Goal: Task Accomplishment & Management: Complete application form

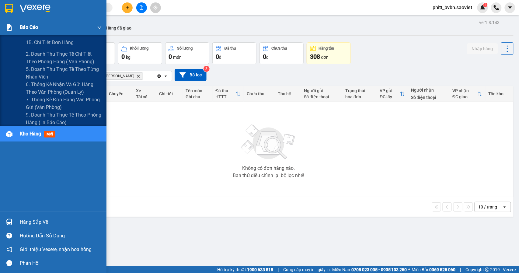
click at [18, 26] on div "Báo cáo" at bounding box center [53, 27] width 106 height 15
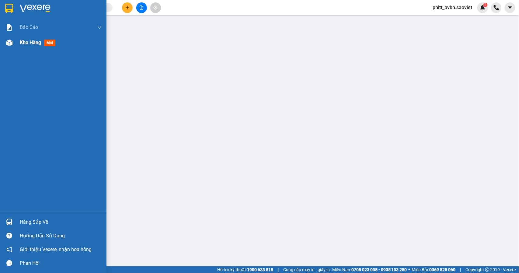
click at [25, 42] on span "Kho hàng" at bounding box center [30, 43] width 21 height 6
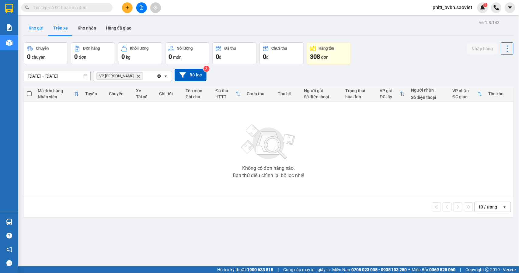
click at [43, 29] on button "Kho gửi" at bounding box center [36, 28] width 25 height 15
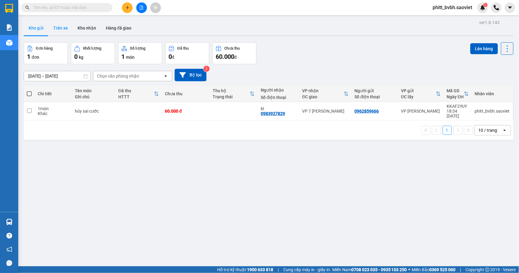
click at [57, 30] on button "Trên xe" at bounding box center [60, 28] width 24 height 15
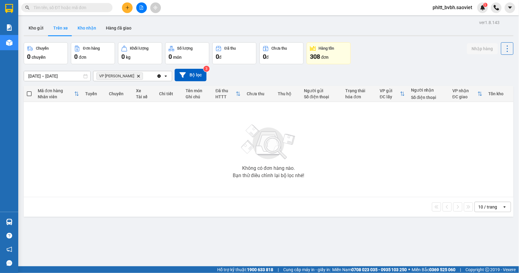
drag, startPoint x: 97, startPoint y: 30, endPoint x: 98, endPoint y: 33, distance: 3.4
click at [98, 33] on button "Kho nhận" at bounding box center [87, 28] width 28 height 15
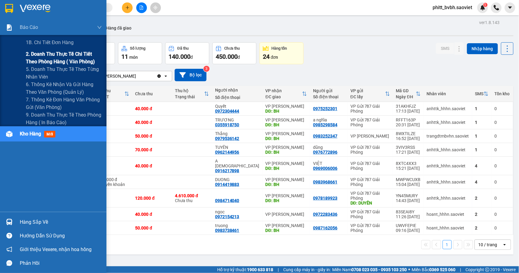
click at [45, 54] on span "2. Doanh thu thực tế chi tiết theo phòng hàng ( văn phòng)" at bounding box center [64, 57] width 76 height 15
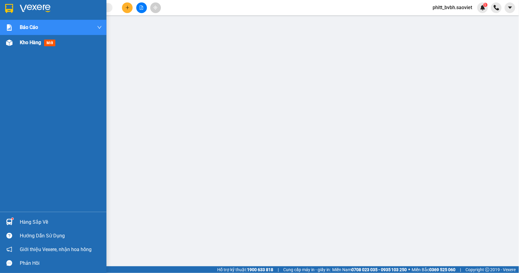
click at [29, 43] on span "Kho hàng" at bounding box center [30, 43] width 21 height 6
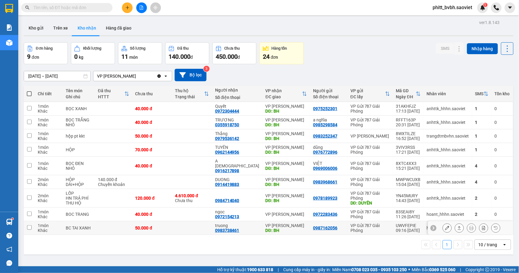
click at [187, 225] on td at bounding box center [192, 228] width 40 height 14
checkbox input "true"
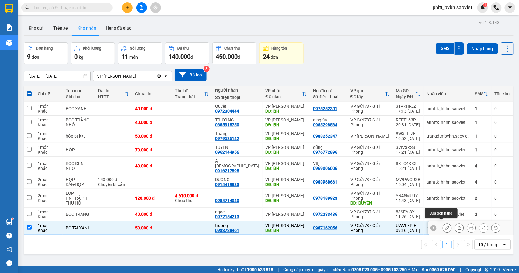
click at [445, 226] on icon at bounding box center [447, 228] width 4 height 4
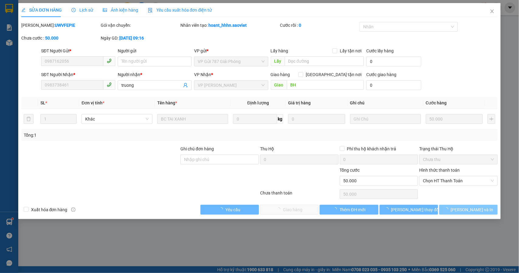
type input "0987162056"
type input "0983738461"
type input "truong"
type input "BH"
type input "50.000"
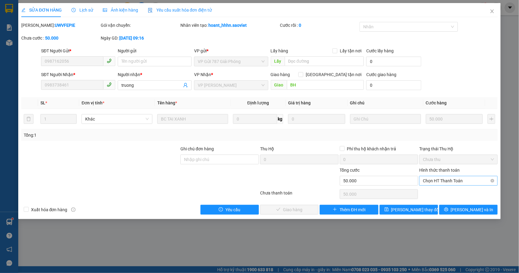
click at [456, 184] on span "Chọn HT Thanh Toán" at bounding box center [458, 180] width 71 height 9
click at [448, 203] on div "Chuyển khoản" at bounding box center [458, 203] width 71 height 7
type input "0"
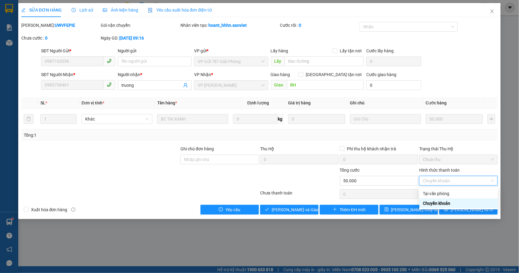
click at [439, 204] on div "Chuyển khoản" at bounding box center [458, 203] width 71 height 7
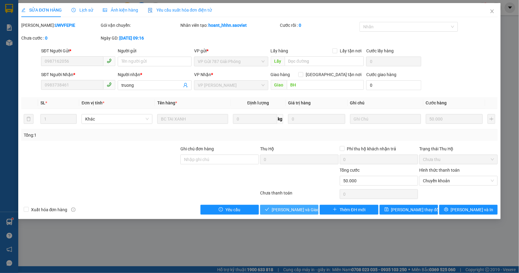
click at [296, 211] on span "[PERSON_NAME] và Giao hàng" at bounding box center [301, 209] width 58 height 7
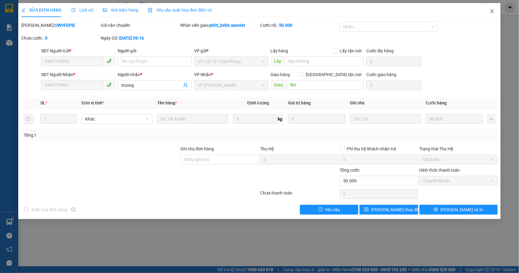
click at [494, 11] on icon "close" at bounding box center [492, 11] width 5 height 5
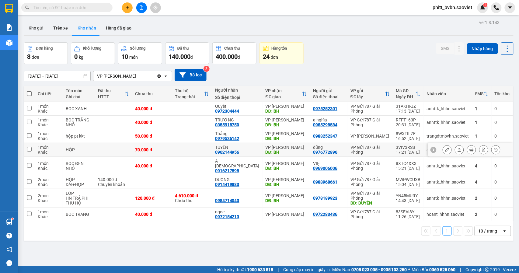
click at [182, 151] on td at bounding box center [192, 150] width 40 height 14
checkbox input "true"
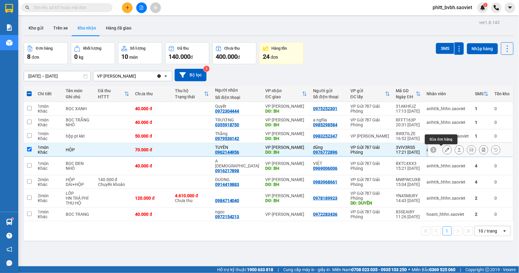
click at [443, 154] on button at bounding box center [447, 149] width 9 height 11
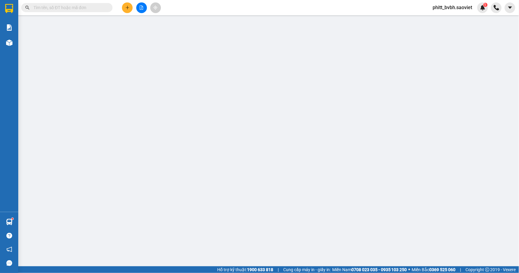
type input "0976772896"
type input "dũng"
type input "0962144956"
type input "TUYÊN"
type input "BH"
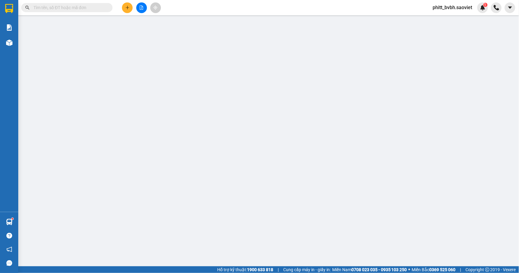
type input "70.000"
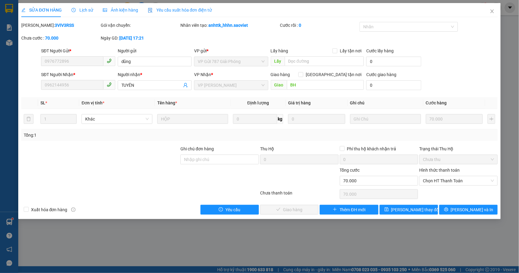
click at [446, 186] on div "Hình thức thanh toán Chọn HT Thanh Toán" at bounding box center [458, 177] width 78 height 21
click at [446, 182] on span "Chọn HT Thanh Toán" at bounding box center [458, 180] width 71 height 9
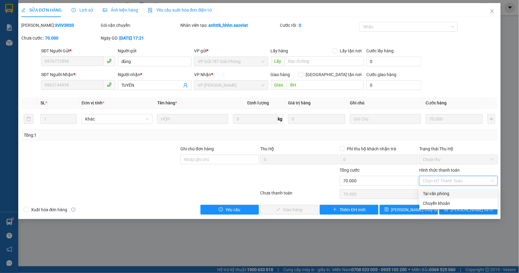
click at [439, 194] on div "Tại văn phòng" at bounding box center [458, 193] width 71 height 7
type input "0"
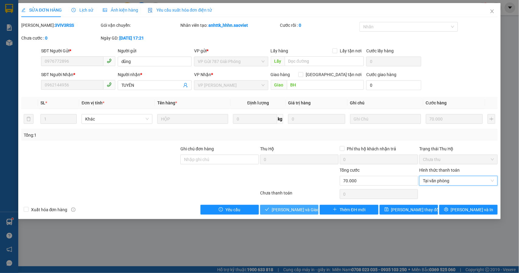
drag, startPoint x: 309, startPoint y: 208, endPoint x: 313, endPoint y: 43, distance: 164.8
click at [307, 208] on span "[PERSON_NAME] và Giao hàng" at bounding box center [301, 209] width 58 height 7
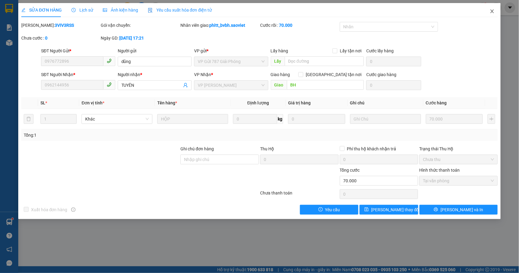
click at [491, 12] on icon "close" at bounding box center [491, 11] width 3 height 4
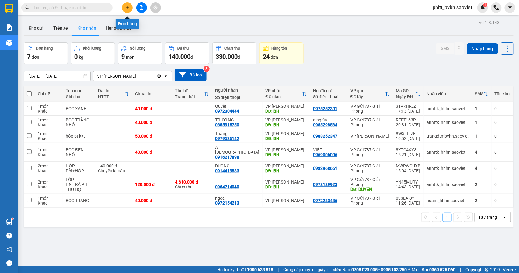
click at [128, 4] on button at bounding box center [127, 7] width 11 height 11
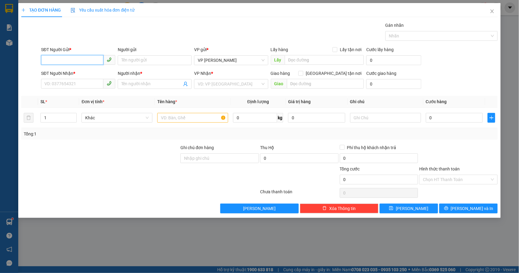
drag, startPoint x: 75, startPoint y: 61, endPoint x: 77, endPoint y: 57, distance: 4.9
click at [75, 57] on input "SĐT Người Gửi *" at bounding box center [72, 60] width 62 height 10
type input "0366303931"
click at [69, 79] on input "SĐT Người Nhận *" at bounding box center [72, 84] width 62 height 10
type input "0967404810"
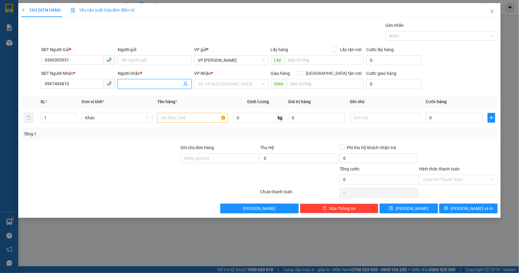
drag, startPoint x: 139, startPoint y: 81, endPoint x: 135, endPoint y: 81, distance: 3.6
click at [139, 81] on input "Người nhận *" at bounding box center [151, 84] width 61 height 7
type input "kt"
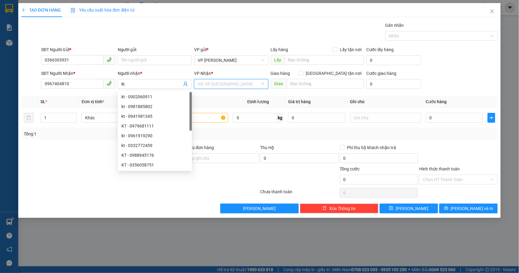
click at [221, 81] on input "search" at bounding box center [229, 83] width 63 height 9
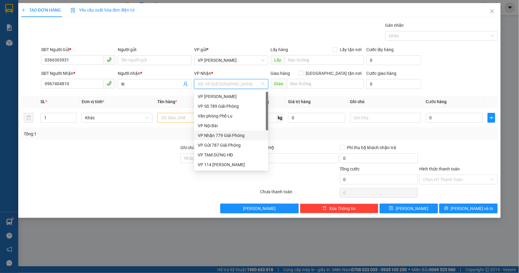
drag, startPoint x: 218, startPoint y: 135, endPoint x: 168, endPoint y: 133, distance: 50.2
click at [217, 135] on div "VP Nhận 779 Giải Phóng" at bounding box center [231, 135] width 67 height 7
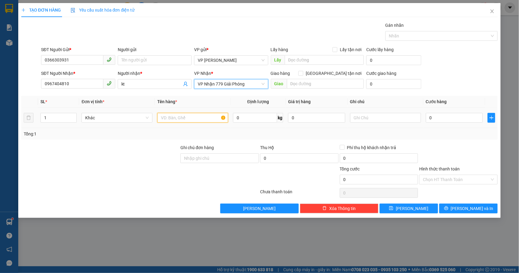
click at [171, 122] on input "text" at bounding box center [192, 118] width 71 height 10
type input "tải vàng hồng"
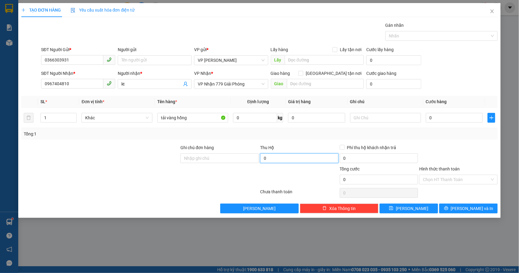
click at [287, 161] on input "0" at bounding box center [299, 158] width 78 height 10
type input "550.000"
type input "15.000"
click at [342, 131] on div "Tổng: 1" at bounding box center [260, 133] width 472 height 7
click at [372, 115] on input "text" at bounding box center [385, 118] width 71 height 10
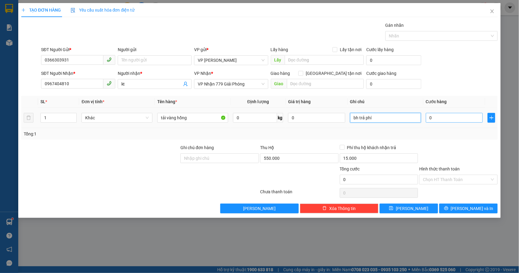
type input "bh trả phí"
click at [444, 119] on input "0" at bounding box center [454, 118] width 57 height 10
type input "1"
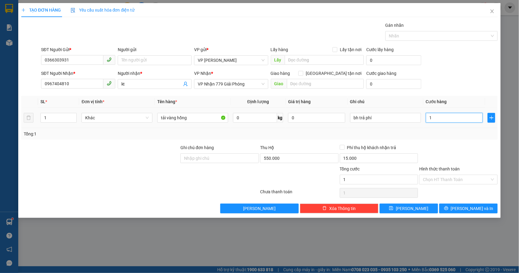
type input "10"
type input "100"
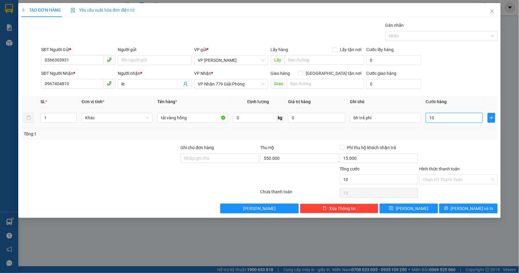
type input "100"
type input "1.000"
type input "10.000"
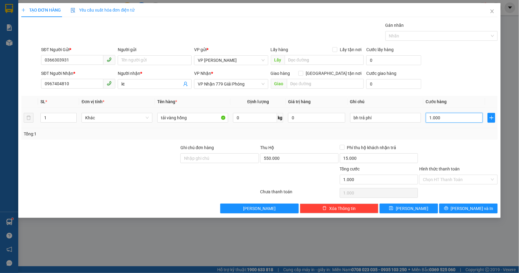
type input "10.000"
type input "100.000"
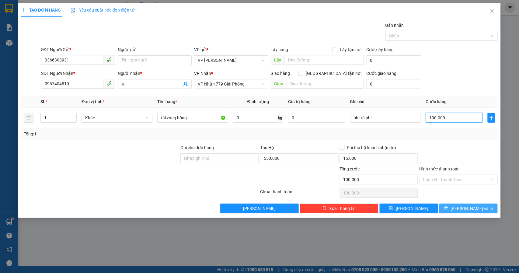
type input "100.000"
click at [448, 208] on icon "printer" at bounding box center [446, 208] width 4 height 4
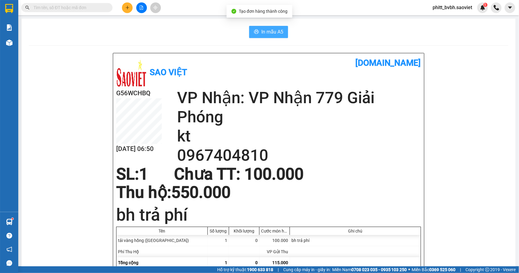
click at [274, 30] on span "In mẫu A5" at bounding box center [272, 32] width 22 height 8
click at [140, 11] on button at bounding box center [141, 7] width 11 height 11
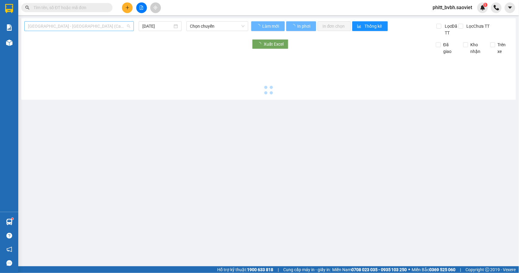
click at [79, 28] on span "[GEOGRAPHIC_DATA] - [GEOGRAPHIC_DATA] (Cabin)" at bounding box center [79, 26] width 102 height 9
type input "[DATE]"
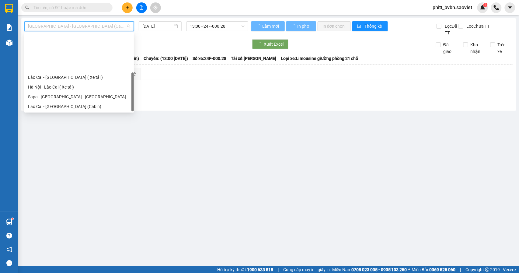
scroll to position [49, 0]
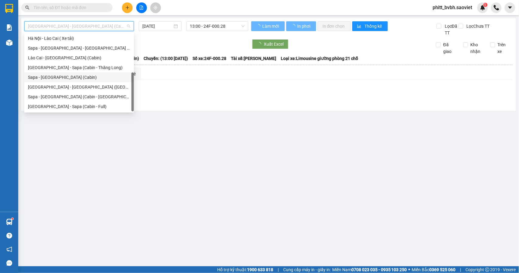
click at [68, 76] on div "Sapa - [GEOGRAPHIC_DATA] (Cabin)" at bounding box center [79, 77] width 102 height 7
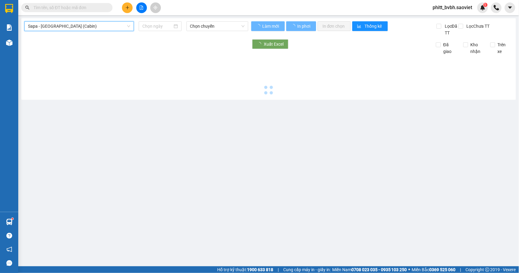
type input "[DATE]"
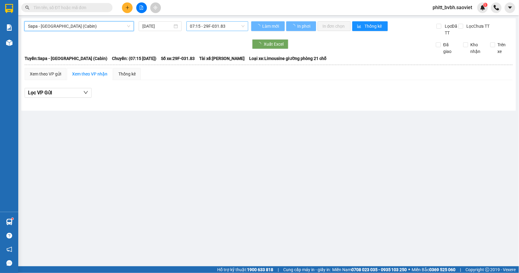
drag, startPoint x: 207, startPoint y: 26, endPoint x: 239, endPoint y: 30, distance: 31.9
click at [208, 26] on span "07:15 - 29F-031.83" at bounding box center [217, 26] width 54 height 9
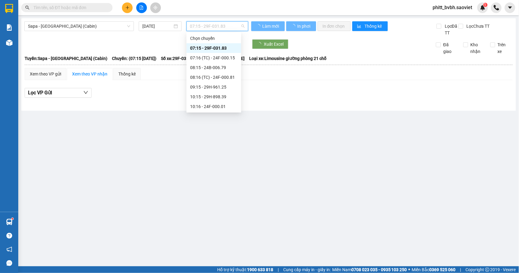
click at [214, 45] on div "07:15 - 29F-031.83" at bounding box center [213, 48] width 47 height 7
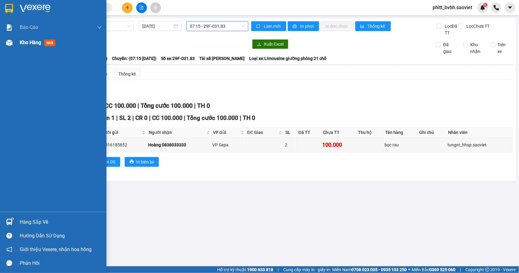
click at [27, 41] on span "Kho hàng" at bounding box center [30, 43] width 21 height 6
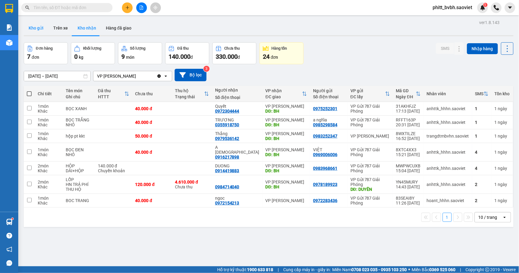
click at [32, 29] on button "Kho gửi" at bounding box center [36, 28] width 25 height 15
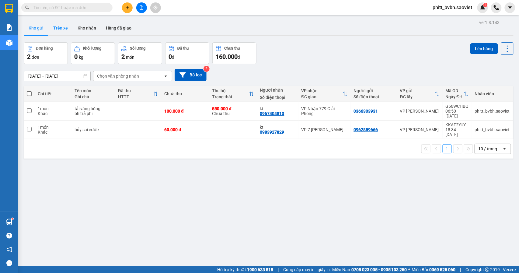
click at [67, 28] on button "Trên xe" at bounding box center [60, 28] width 24 height 15
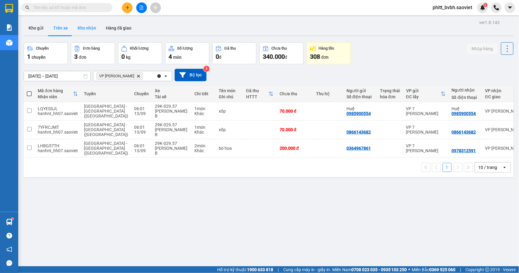
click at [78, 28] on button "Kho nhận" at bounding box center [87, 28] width 28 height 15
